Goal: Find contact information: Find contact information

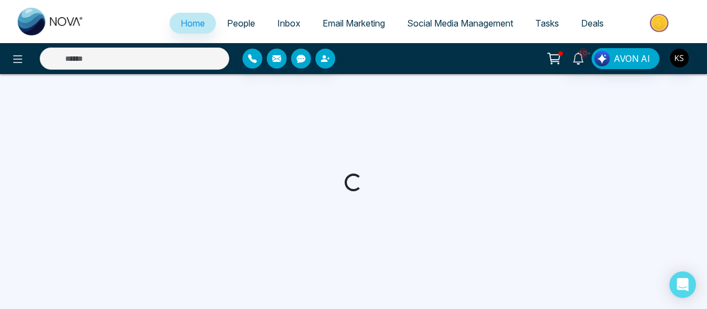
select select "*"
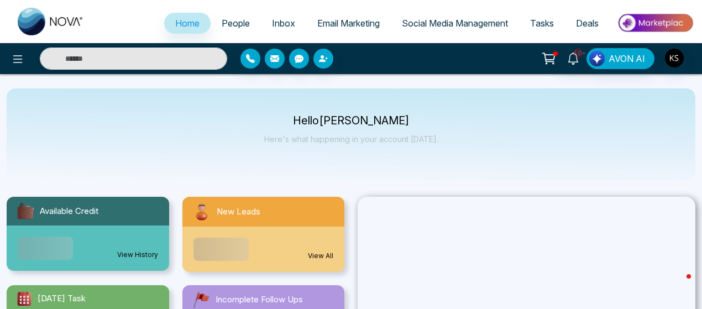
click at [229, 24] on span "People" at bounding box center [236, 23] width 28 height 11
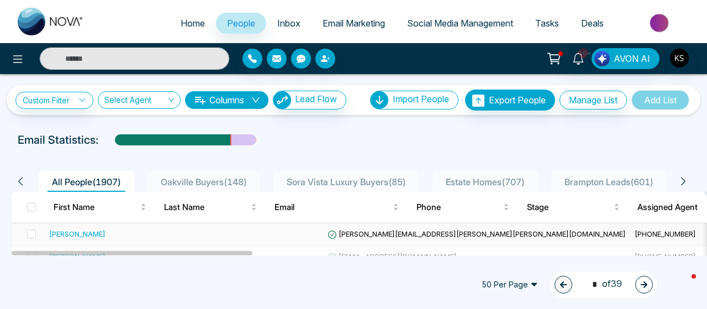
click at [62, 232] on div "[PERSON_NAME]" at bounding box center [77, 233] width 56 height 11
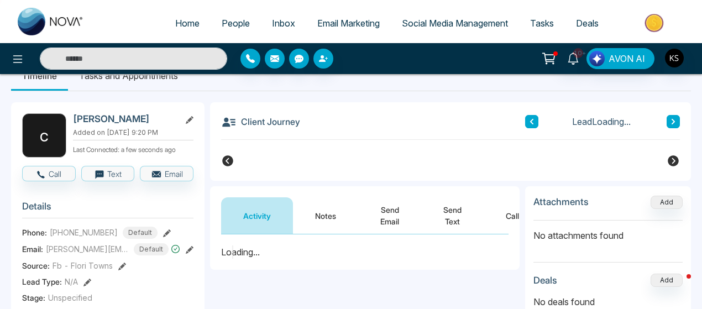
scroll to position [17, 0]
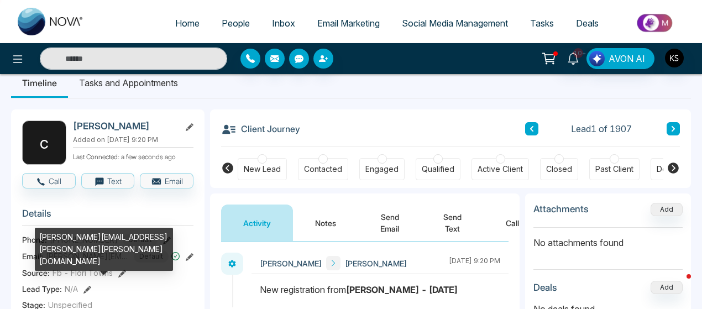
click at [95, 257] on span "[PERSON_NAME][EMAIL_ADDRESS][PERSON_NAME][PERSON_NAME][DOMAIN_NAME]" at bounding box center [87, 256] width 83 height 12
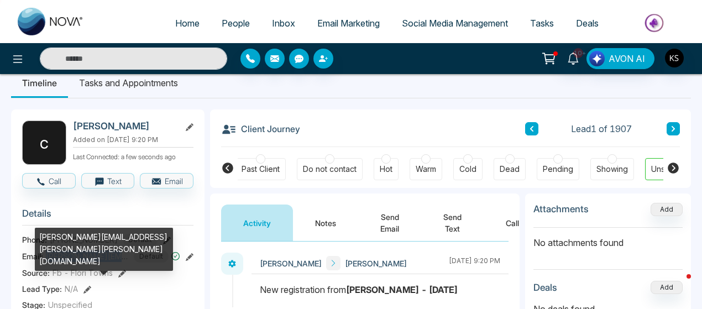
copy span "[PERSON_NAME][EMAIL_ADDRESS][PERSON_NAME][PERSON_NAME][DOMAIN_NAME]"
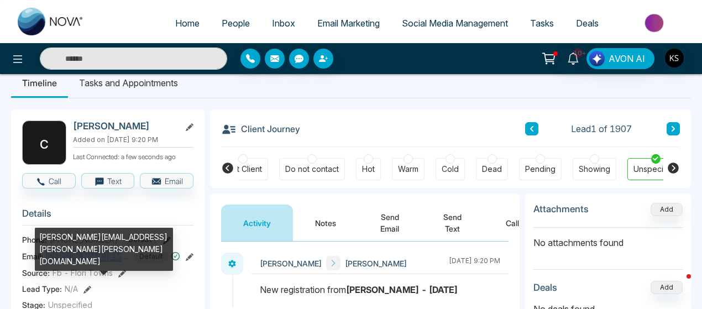
scroll to position [0, 385]
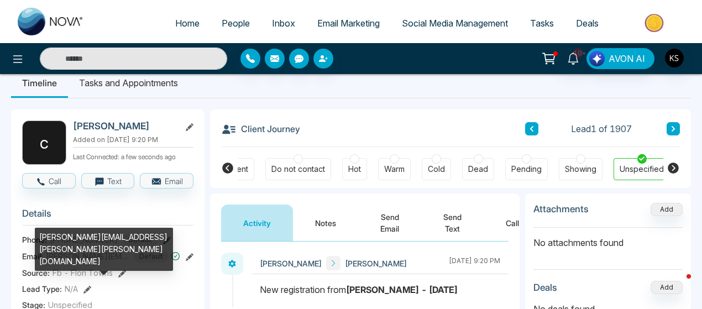
click at [68, 247] on div "[PERSON_NAME][EMAIL_ADDRESS][PERSON_NAME][PERSON_NAME][DOMAIN_NAME]" at bounding box center [104, 253] width 138 height 51
click at [80, 245] on div "[PERSON_NAME][EMAIL_ADDRESS][PERSON_NAME][PERSON_NAME][DOMAIN_NAME]" at bounding box center [104, 249] width 138 height 43
click at [69, 249] on div "[PERSON_NAME][EMAIL_ADDRESS][PERSON_NAME][PERSON_NAME][DOMAIN_NAME]" at bounding box center [104, 253] width 138 height 51
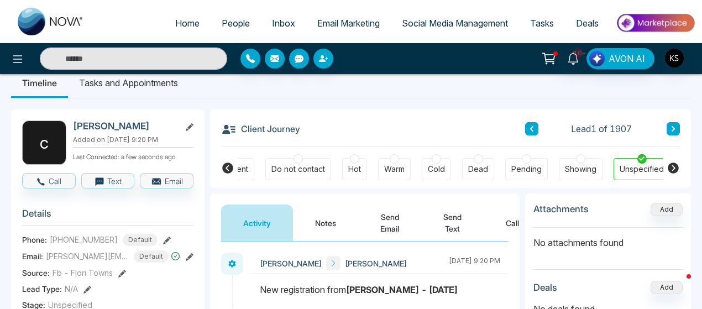
click at [61, 245] on span "[PHONE_NUMBER]" at bounding box center [84, 240] width 68 height 12
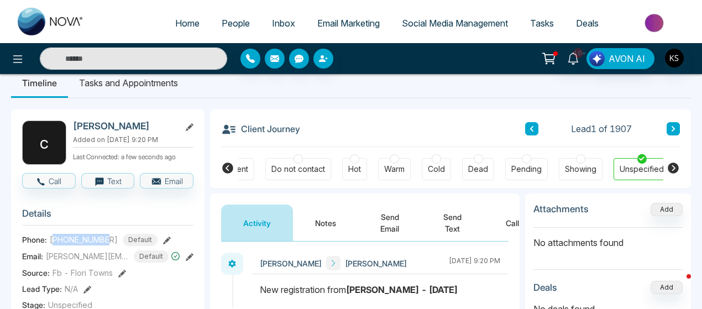
click at [61, 245] on span "[PHONE_NUMBER]" at bounding box center [84, 240] width 68 height 12
copy span "14168436990"
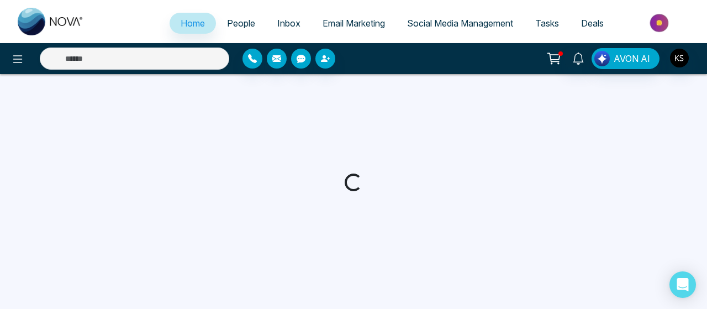
select select "*"
